Goal: Navigation & Orientation: Find specific page/section

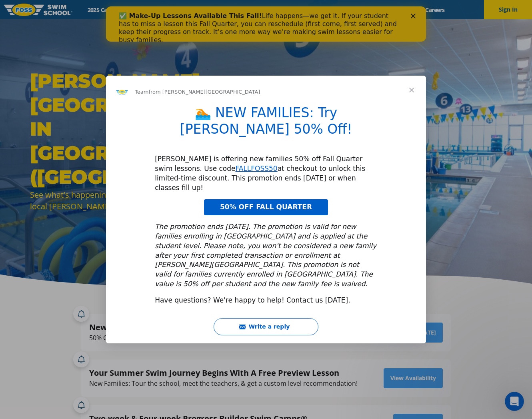
click at [409, 104] on span "Close" at bounding box center [411, 90] width 29 height 29
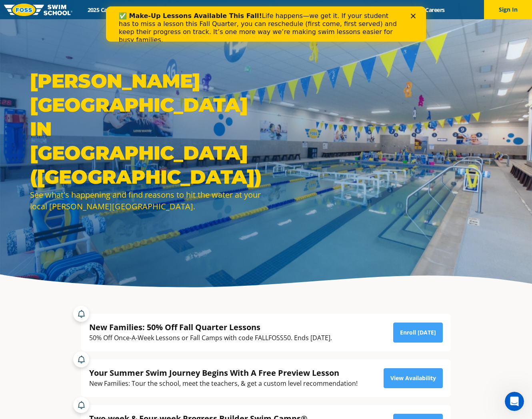
click at [415, 13] on div "✅ Make-Up Lessons Available This Fall! Life happens—we get it. If your student …" at bounding box center [266, 28] width 320 height 37
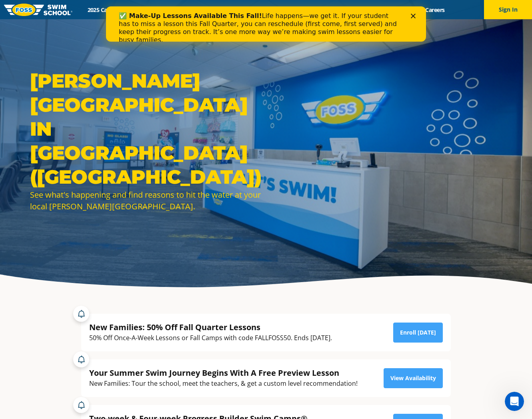
click at [415, 16] on icon "Close" at bounding box center [413, 16] width 5 height 5
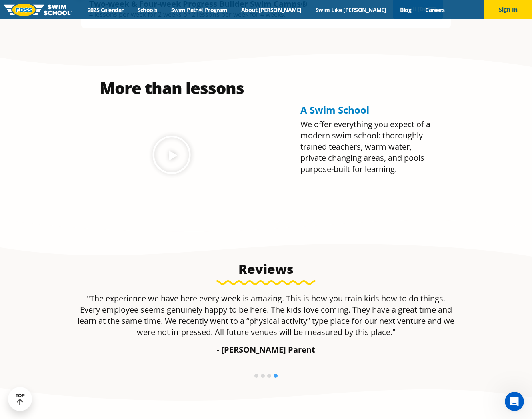
scroll to position [235, 0]
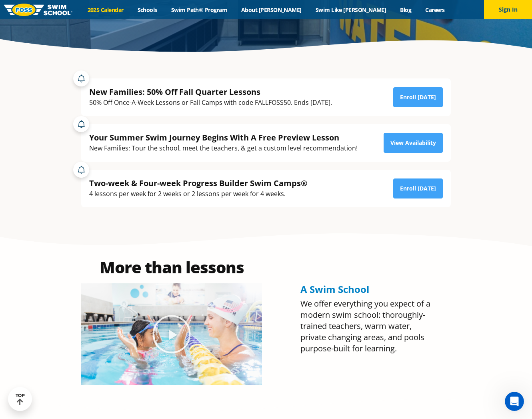
click at [130, 8] on link "2025 Calendar" at bounding box center [105, 10] width 50 height 8
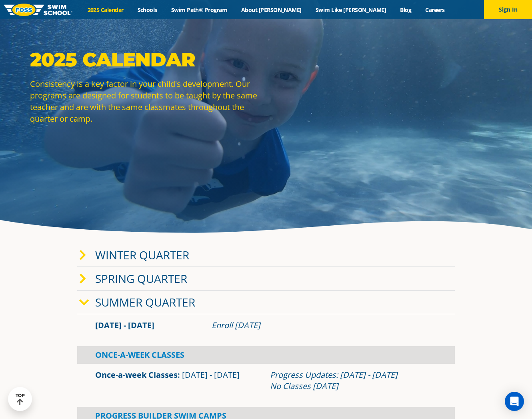
scroll to position [27, 0]
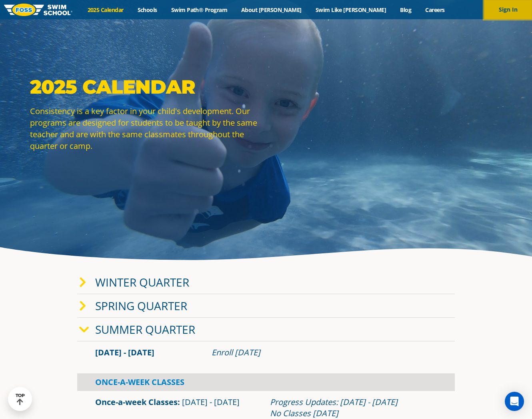
click at [492, 15] on button "Sign In" at bounding box center [508, 9] width 48 height 19
